Goal: Task Accomplishment & Management: Manage account settings

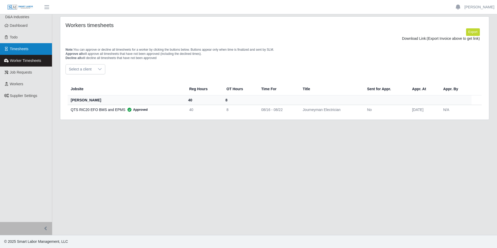
click at [22, 50] on span "Timesheets" at bounding box center [19, 49] width 19 height 4
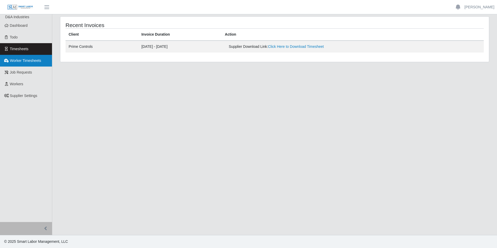
click at [31, 66] on link "Worker Timesheets" at bounding box center [26, 61] width 52 height 12
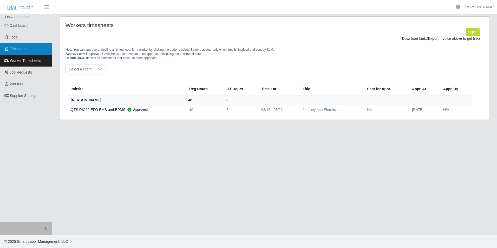
click at [35, 51] on link "Timesheets" at bounding box center [26, 49] width 52 height 12
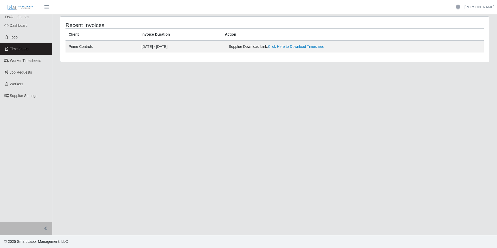
click at [31, 50] on link "Timesheets" at bounding box center [26, 49] width 52 height 12
click at [35, 59] on span "Worker Timesheets" at bounding box center [25, 60] width 31 height 4
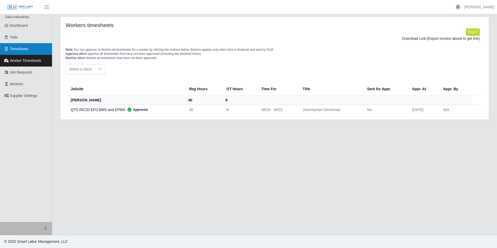
click at [35, 50] on link "Timesheets" at bounding box center [26, 49] width 52 height 12
